Goal: Navigation & Orientation: Find specific page/section

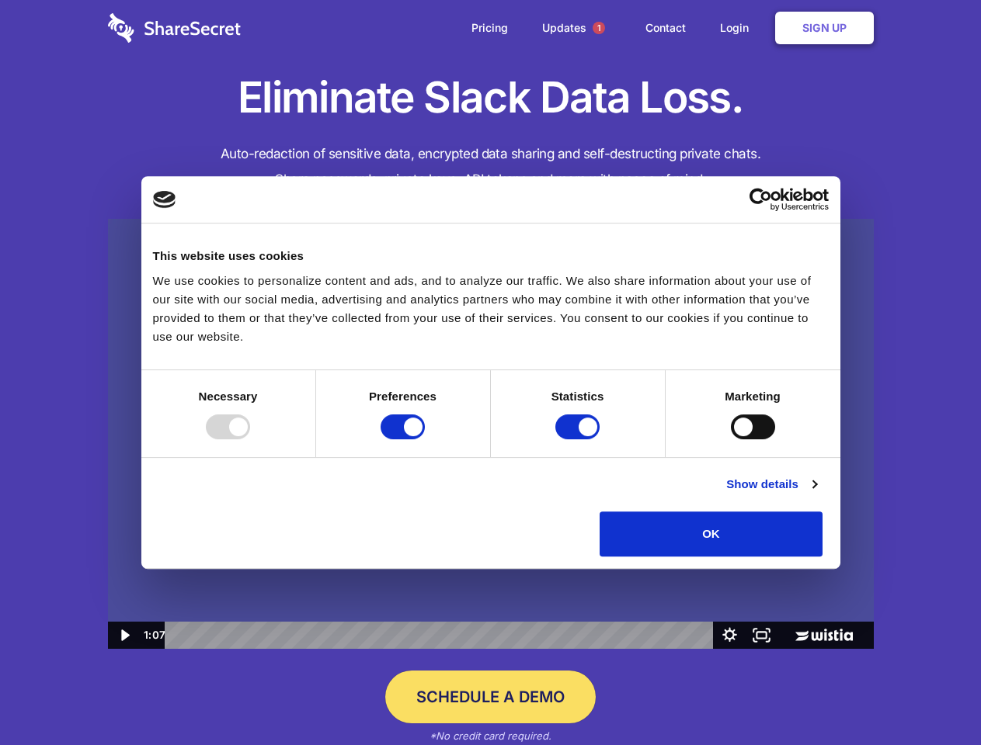
click at [490, 373] on img at bounding box center [491, 434] width 766 height 431
click at [250, 439] on div at bounding box center [228, 427] width 44 height 25
click at [425, 439] on input "Preferences" at bounding box center [402, 427] width 44 height 25
checkbox input "false"
click at [579, 439] on input "Statistics" at bounding box center [577, 427] width 44 height 25
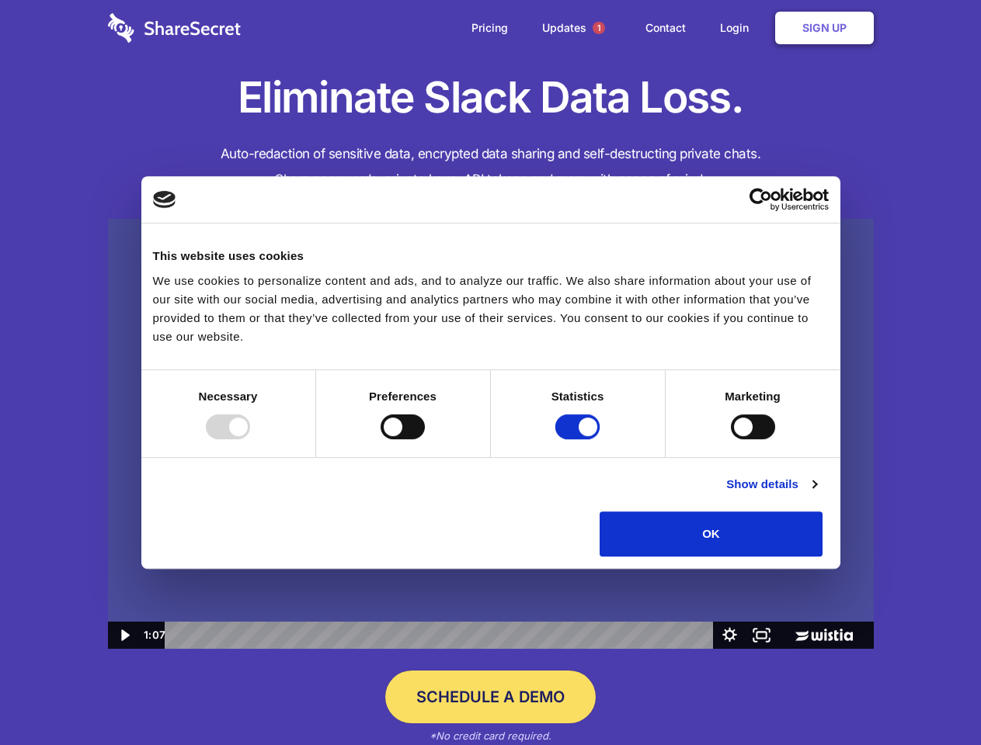
checkbox input "false"
click at [731, 439] on input "Marketing" at bounding box center [753, 427] width 44 height 25
checkbox input "true"
click at [816, 494] on link "Show details" at bounding box center [771, 484] width 90 height 19
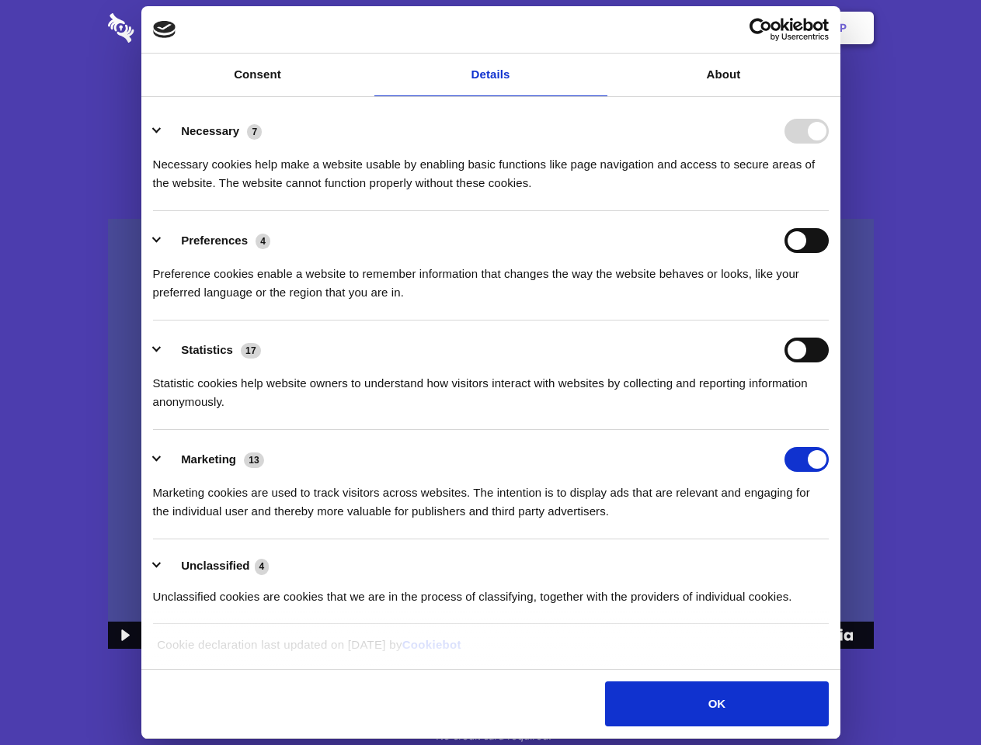
click at [828, 211] on li "Necessary 7 Necessary cookies help make a website usable by enabling basic func…" at bounding box center [490, 156] width 675 height 109
click at [598, 28] on span "1" at bounding box center [598, 28] width 12 height 12
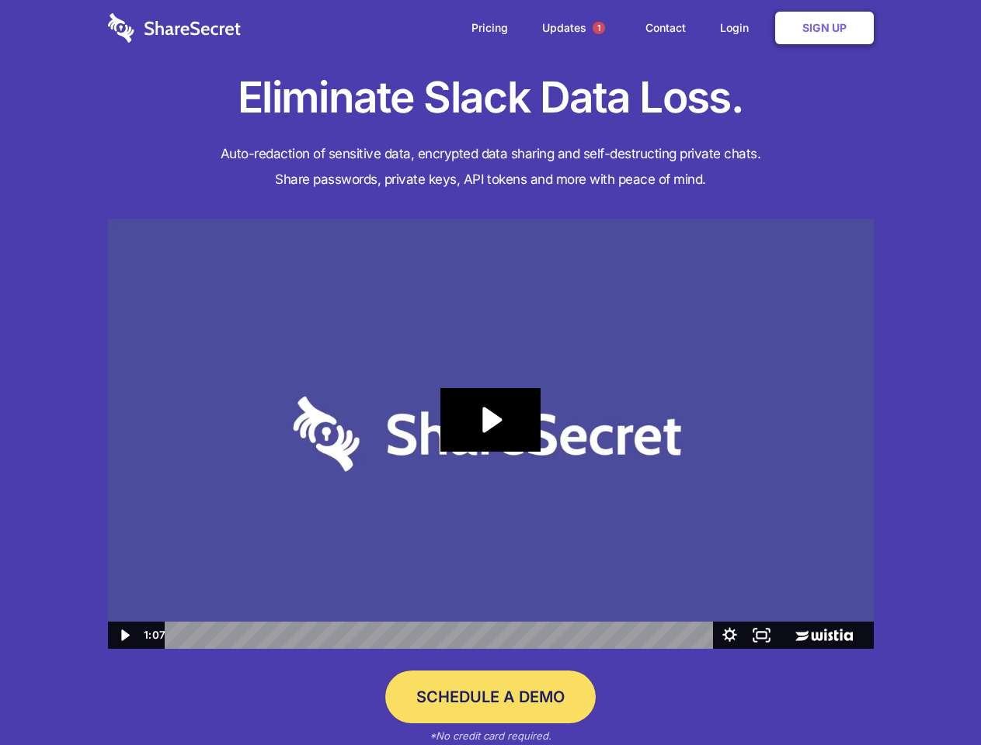
click at [491, 434] on icon "Play Video: Sharesecret Slack Extension" at bounding box center [489, 420] width 99 height 64
